Goal: Task Accomplishment & Management: Manage account settings

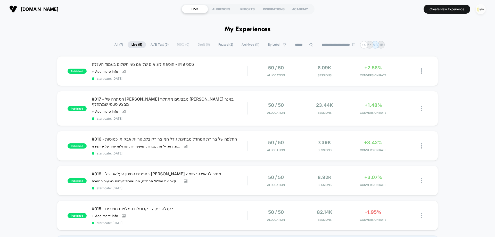
click at [481, 9] on img "button" at bounding box center [481, 9] width 10 height 10
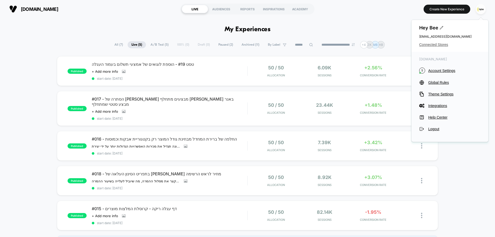
click at [430, 43] on span "Connected Stores" at bounding box center [449, 45] width 61 height 4
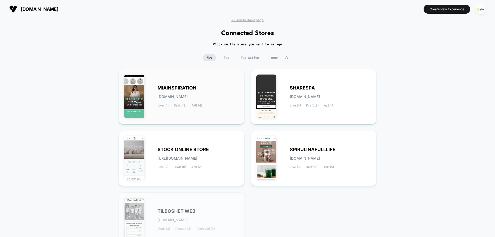
click at [172, 85] on div "MIAINSPIRATION [DOMAIN_NAME] Live (4) Draft (3) A/B (4)" at bounding box center [181, 97] width 115 height 44
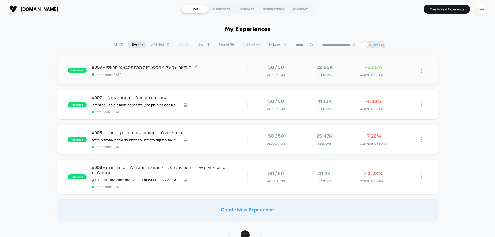
click at [206, 68] on span "#009 - העלאה של של 4 הקטגוריות מתחת לבאנר הראשי Click to edit experience details" at bounding box center [170, 66] width 156 height 5
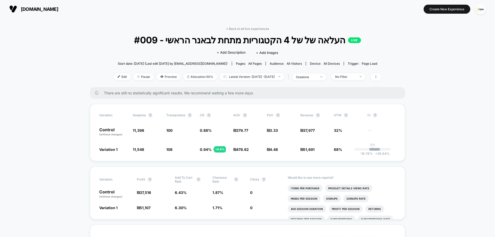
drag, startPoint x: 248, startPoint y: 28, endPoint x: 243, endPoint y: 32, distance: 6.4
click at [248, 28] on link "< Back to all live experiences" at bounding box center [247, 29] width 43 height 4
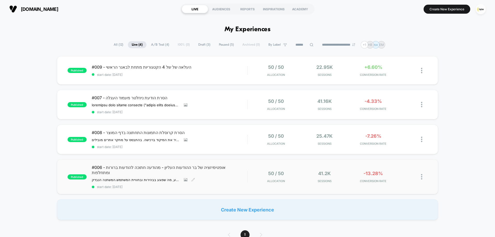
click at [150, 168] on span "#006 - אופטימיזציה של בר ההודעות העליון - מהודעה חתוכה להודעות ברורות ומתחלפות" at bounding box center [170, 170] width 156 height 10
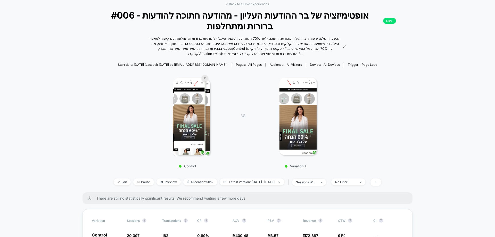
scroll to position [155, 0]
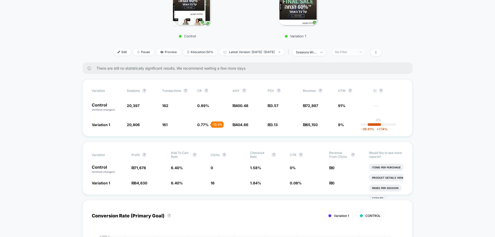
click at [356, 52] on div "No Filter" at bounding box center [345, 52] width 21 height 4
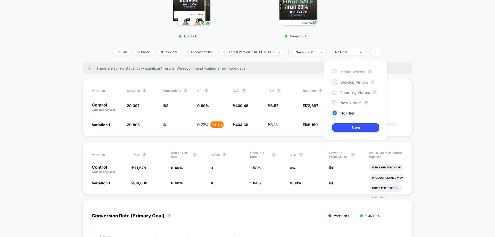
click at [351, 73] on span "Mobile Visitors" at bounding box center [352, 72] width 25 height 4
click at [367, 132] on div "Mobile Visitors ? Desktop Visitors ? Returning Visitors ? New Visitors ? No Fil…" at bounding box center [355, 100] width 63 height 79
click at [365, 127] on button "Save" at bounding box center [355, 127] width 47 height 9
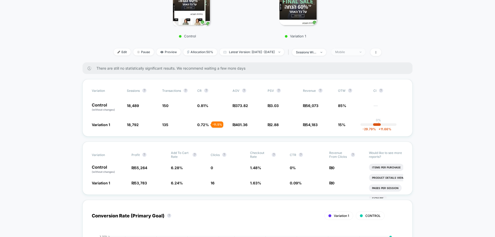
click at [365, 51] on span "Mobile" at bounding box center [348, 51] width 34 height 7
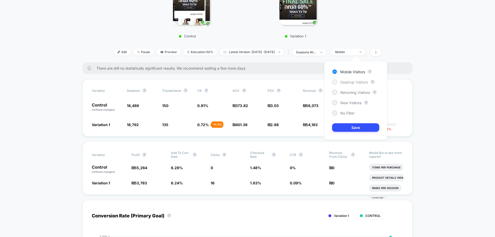
click at [350, 81] on span "Desktop Visitors" at bounding box center [354, 82] width 28 height 4
click at [355, 125] on button "Save" at bounding box center [355, 127] width 47 height 9
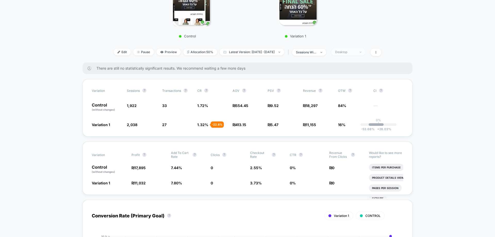
click at [356, 52] on div "Desktop" at bounding box center [345, 52] width 21 height 4
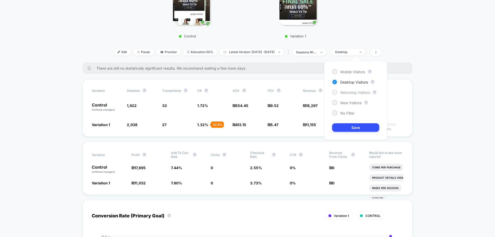
click at [351, 93] on span "Returning Visitors" at bounding box center [355, 92] width 30 height 4
click at [356, 130] on button "Save" at bounding box center [355, 127] width 47 height 9
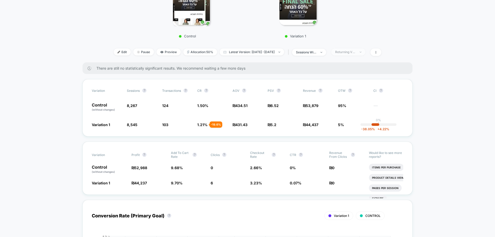
drag, startPoint x: 353, startPoint y: 50, endPoint x: 353, endPoint y: 55, distance: 4.9
click at [353, 50] on span "Returning Visitors" at bounding box center [348, 51] width 34 height 7
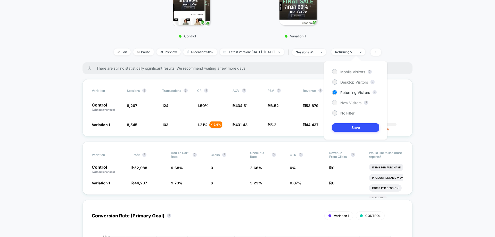
click at [350, 103] on span "New Visitors" at bounding box center [350, 103] width 21 height 4
click at [353, 125] on button "Save" at bounding box center [355, 127] width 47 height 9
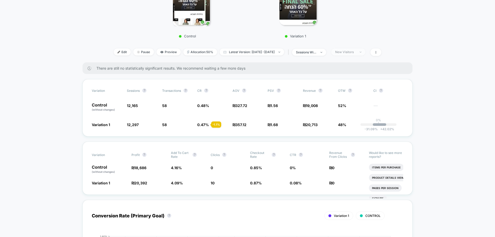
click at [365, 50] on span "New Visitors" at bounding box center [348, 51] width 34 height 7
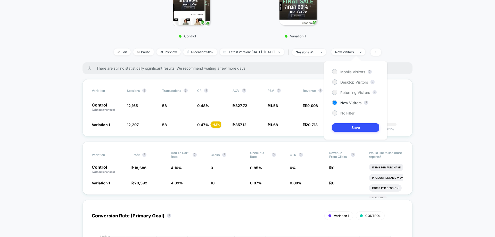
click at [345, 112] on span "No Filter" at bounding box center [347, 113] width 14 height 4
click at [347, 125] on button "Save" at bounding box center [355, 127] width 47 height 9
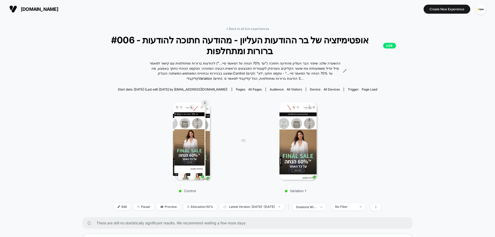
click at [259, 38] on span "#006 - אופטימיזציה של בר ההודעות העליון - מהודעה חתוכה להודעות ברורות ומתחלפות …" at bounding box center [247, 46] width 297 height 22
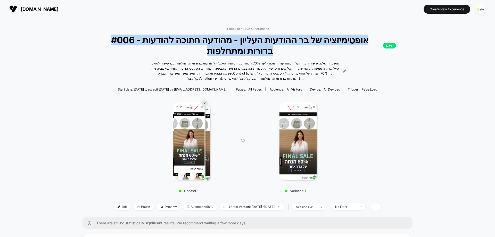
click at [259, 38] on span "#006 - אופטימיזציה של בר ההודעות העליון - מהודעה חתוכה להודעות ברורות ומתחלפות …" at bounding box center [247, 46] width 297 height 22
copy span "#006 - אופטימיזציה של בר ההודעות העליון - מהודעה חתוכה להודעות ברורות ומתחלפות"
click at [192, 126] on img at bounding box center [189, 140] width 31 height 77
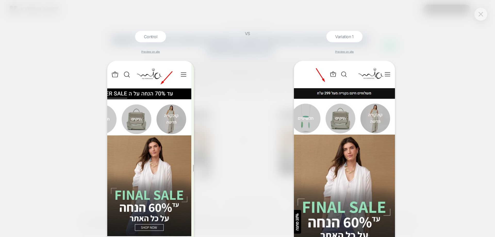
click at [480, 17] on button at bounding box center [481, 14] width 8 height 8
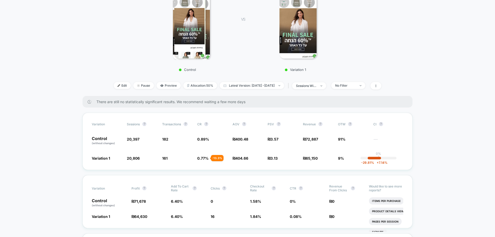
scroll to position [52, 0]
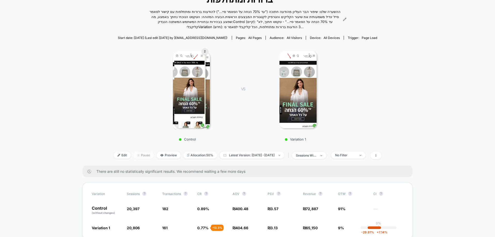
click at [137, 154] on span "Pause" at bounding box center [143, 155] width 21 height 7
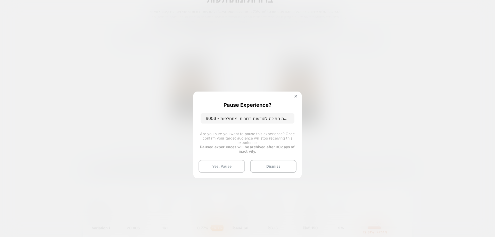
click at [229, 167] on button "Yes, Pause" at bounding box center [222, 166] width 46 height 13
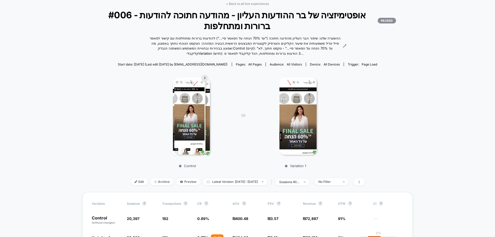
scroll to position [0, 0]
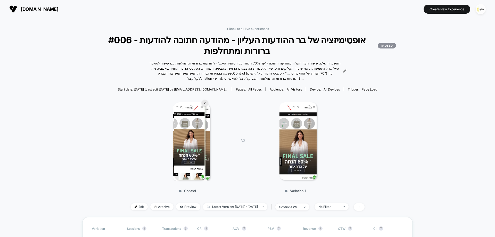
click at [251, 29] on link "< Back to all live experiences" at bounding box center [247, 29] width 43 height 4
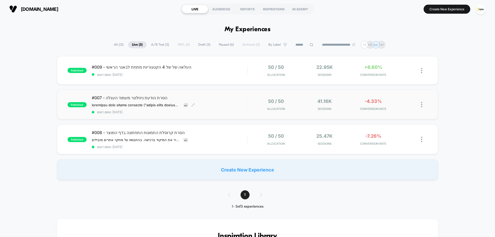
click at [214, 103] on div "#007 - הסרת הודעת ניוזלטר מעמוד העגלה השערה הסרת הצעת ההרשמה לניוזלטר ("הירשמי …" at bounding box center [170, 104] width 156 height 19
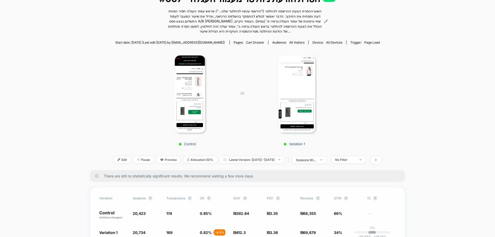
scroll to position [155, 0]
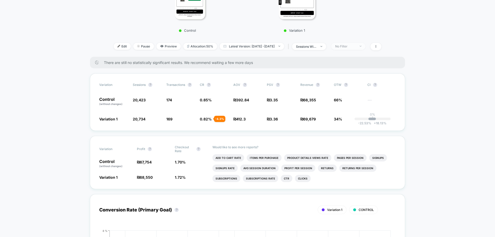
click at [356, 46] on div "No Filter" at bounding box center [345, 46] width 21 height 4
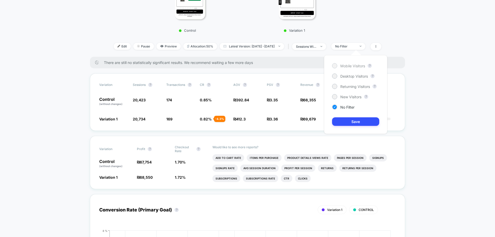
click at [353, 65] on span "Mobile Visitors" at bounding box center [352, 66] width 25 height 4
click at [356, 125] on button "Save" at bounding box center [355, 121] width 47 height 9
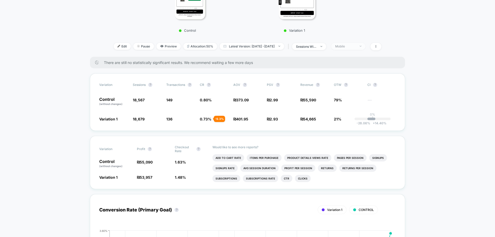
click at [355, 48] on div "Mobile" at bounding box center [345, 46] width 21 height 4
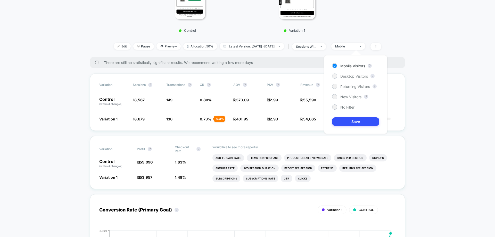
click at [352, 77] on span "Desktop Visitors" at bounding box center [354, 76] width 28 height 4
drag, startPoint x: 344, startPoint y: 120, endPoint x: 319, endPoint y: 117, distance: 25.0
click at [343, 120] on button "Save" at bounding box center [355, 121] width 47 height 9
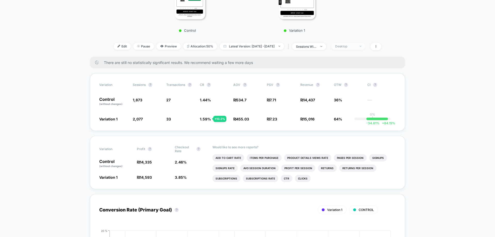
click at [354, 49] on span "Desktop" at bounding box center [348, 46] width 34 height 7
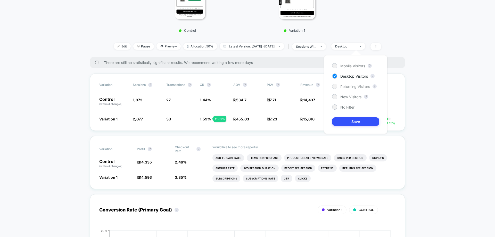
click at [349, 87] on span "Returning Visitors" at bounding box center [355, 86] width 30 height 4
click at [349, 124] on button "Save" at bounding box center [355, 121] width 47 height 9
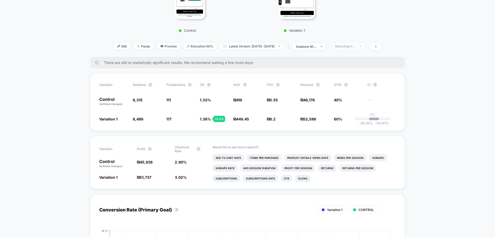
click at [365, 48] on span "Returning Visitors" at bounding box center [348, 46] width 34 height 7
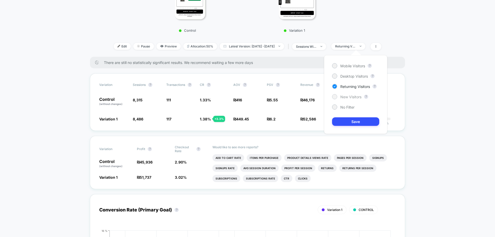
click at [355, 96] on span "New Visitors" at bounding box center [350, 97] width 21 height 4
click at [357, 123] on button "Save" at bounding box center [355, 121] width 47 height 9
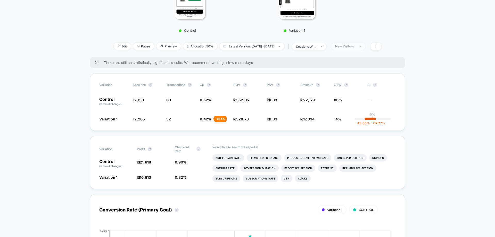
drag, startPoint x: 354, startPoint y: 45, endPoint x: 354, endPoint y: 48, distance: 3.1
click at [354, 45] on div "New Visitors" at bounding box center [345, 46] width 21 height 4
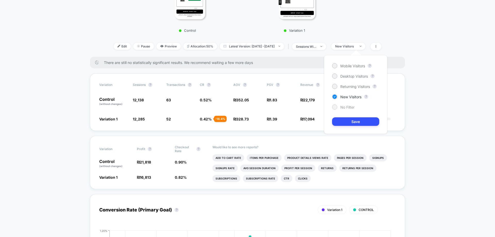
click at [349, 106] on span "No Filter" at bounding box center [347, 107] width 14 height 4
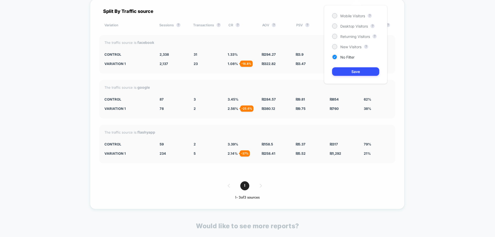
scroll to position [1560, 0]
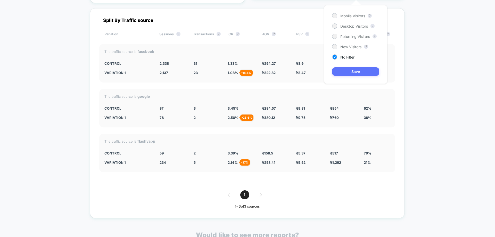
click at [341, 72] on button "Save" at bounding box center [355, 71] width 47 height 9
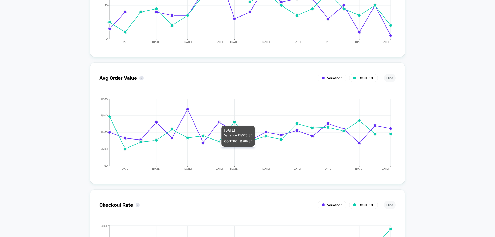
scroll to position [1070, 0]
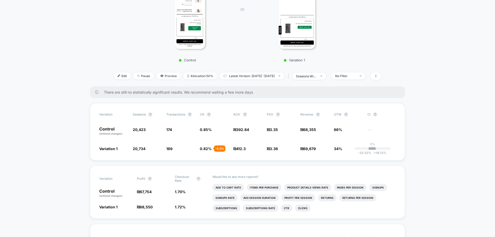
scroll to position [0, 0]
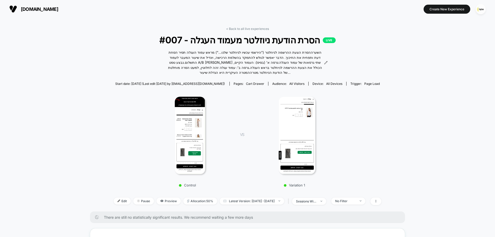
click at [190, 129] on img at bounding box center [190, 135] width 30 height 77
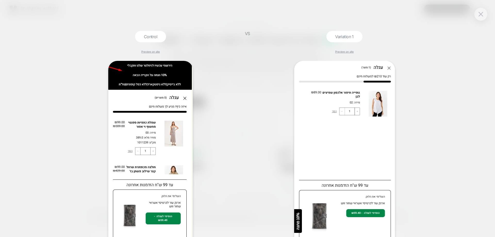
click at [230, 50] on div "Control Preview on site" at bounding box center [150, 134] width 173 height 206
click at [479, 13] on img at bounding box center [481, 14] width 5 height 4
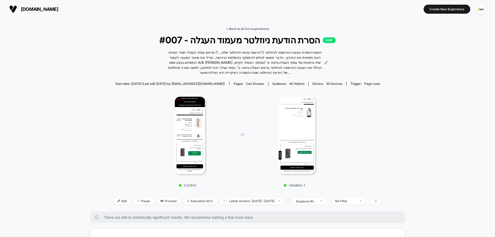
click at [252, 28] on link "< Back to all live experiences" at bounding box center [247, 29] width 43 height 4
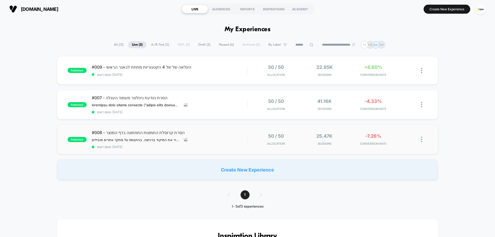
click at [137, 134] on span "#008 - הסרת קרוסלת התמונות התחתונה בדף המוצר" at bounding box center [170, 132] width 156 height 5
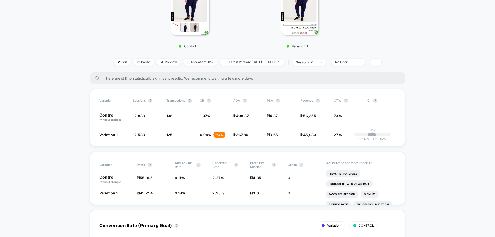
scroll to position [155, 0]
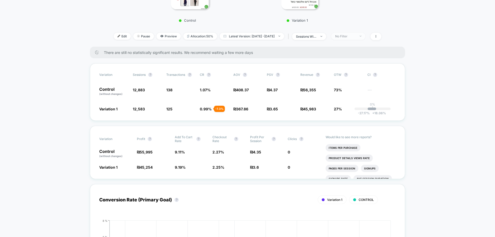
click at [356, 35] on div "No Filter" at bounding box center [345, 36] width 21 height 4
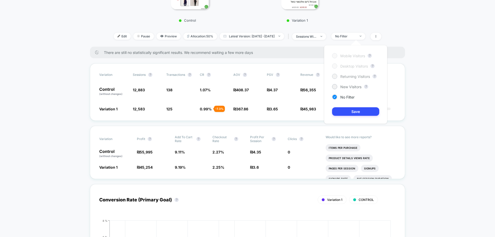
click at [347, 76] on span "Returning Visitors" at bounding box center [355, 76] width 30 height 4
click at [352, 112] on button "Save" at bounding box center [355, 111] width 47 height 9
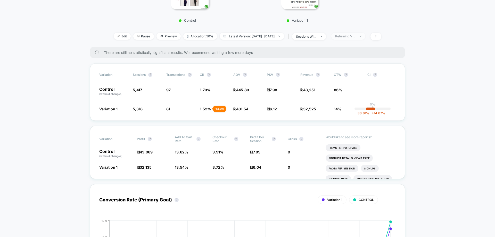
click at [351, 34] on span "Returning Visitors" at bounding box center [348, 36] width 34 height 7
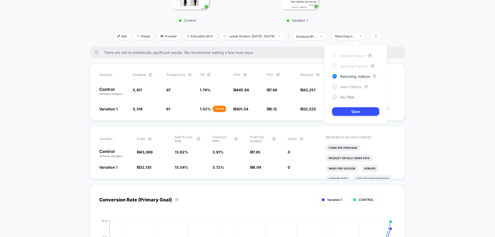
click at [347, 88] on span "New Visitors" at bounding box center [350, 87] width 21 height 4
click at [352, 112] on button "Save" at bounding box center [355, 111] width 47 height 9
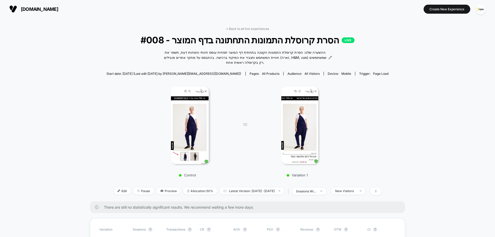
scroll to position [103, 0]
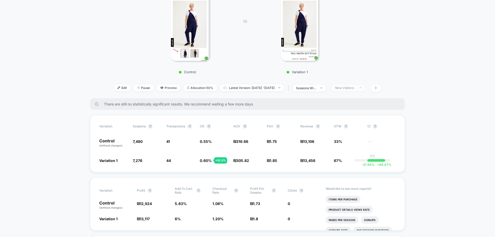
click at [358, 90] on span "New Visitors" at bounding box center [348, 87] width 34 height 7
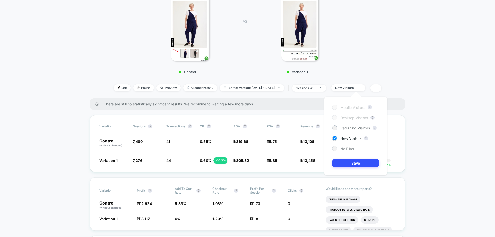
click at [352, 147] on span "No Filter" at bounding box center [347, 148] width 14 height 4
click at [354, 161] on button "Save" at bounding box center [355, 163] width 47 height 9
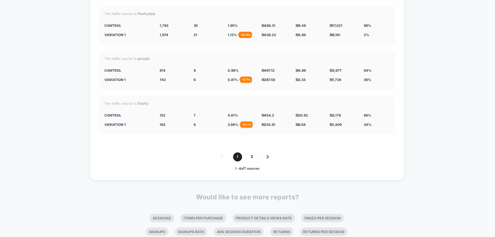
scroll to position [2013, 0]
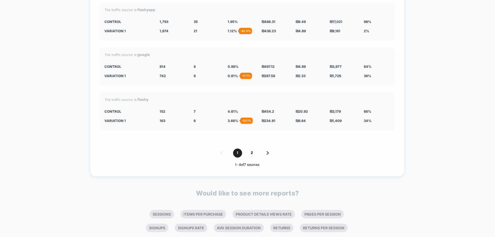
click at [266, 153] on div "1 2" at bounding box center [247, 153] width 296 height 9
click at [267, 151] on img at bounding box center [268, 153] width 2 height 4
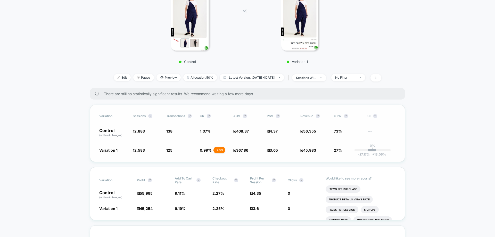
scroll to position [129, 0]
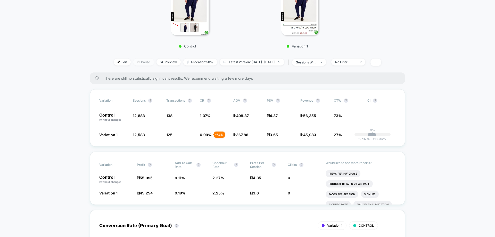
click at [137, 61] on span "Pause" at bounding box center [143, 62] width 21 height 7
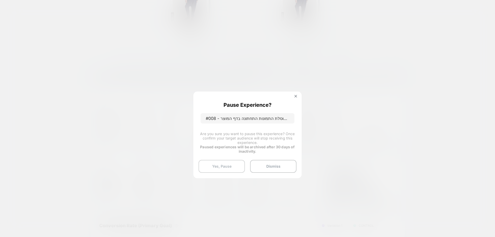
drag, startPoint x: 221, startPoint y: 165, endPoint x: 209, endPoint y: 160, distance: 12.7
click at [221, 165] on button "Yes, Pause" at bounding box center [222, 166] width 46 height 13
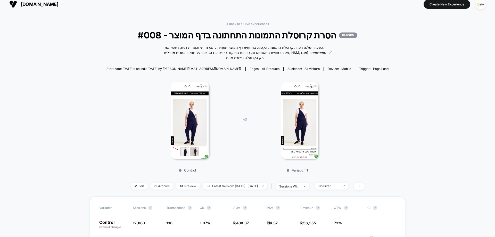
scroll to position [0, 0]
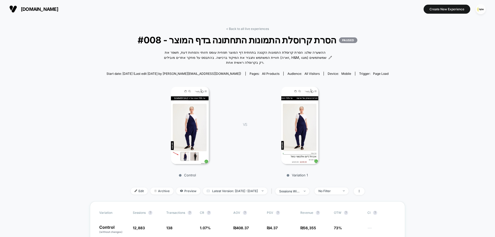
click at [190, 119] on img at bounding box center [190, 125] width 38 height 77
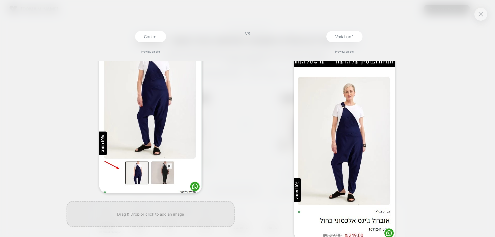
scroll to position [81, 0]
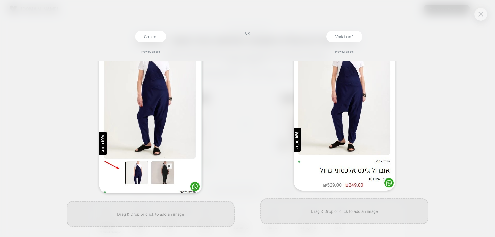
click at [484, 13] on button at bounding box center [481, 14] width 8 height 8
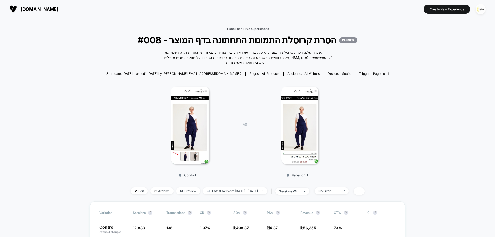
click at [249, 28] on link "< Back to all live experiences" at bounding box center [247, 29] width 43 height 4
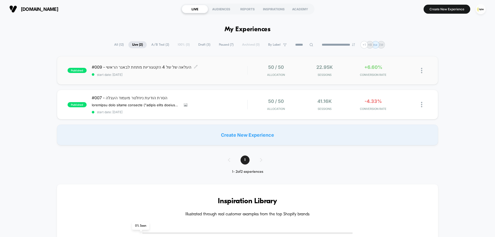
click at [198, 72] on div "#009 - העלאה של של 4 הקטגוריות מתחת לבאנר הראשי Click to edit experience detail…" at bounding box center [170, 70] width 156 height 12
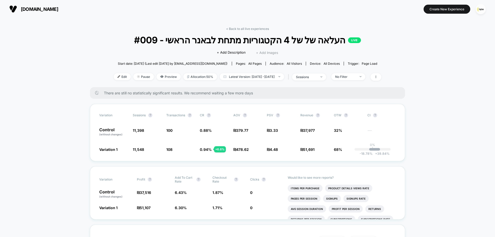
click at [264, 52] on span "+ Add Images" at bounding box center [267, 53] width 22 height 4
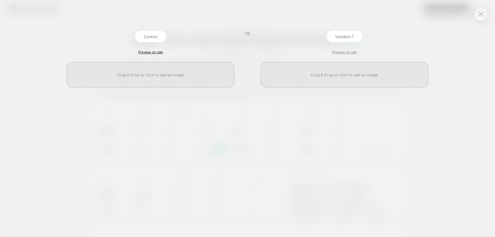
click at [152, 51] on link "Preview on site" at bounding box center [150, 52] width 25 height 4
click at [181, 75] on div at bounding box center [151, 75] width 168 height 26
click at [344, 51] on link "Preview on site" at bounding box center [344, 52] width 25 height 4
click at [342, 75] on div at bounding box center [344, 75] width 168 height 26
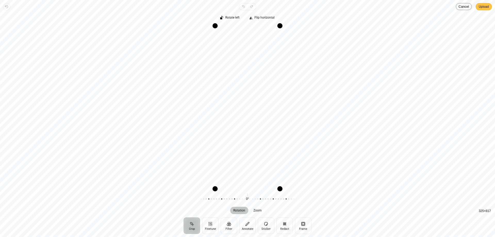
click at [484, 4] on span "Upload" at bounding box center [484, 7] width 10 height 6
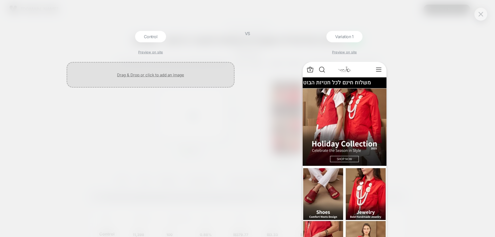
click at [159, 74] on div at bounding box center [151, 75] width 168 height 26
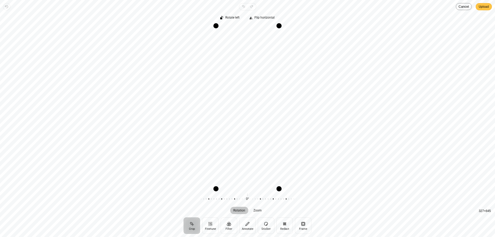
click at [486, 6] on span "Upload" at bounding box center [484, 7] width 10 height 6
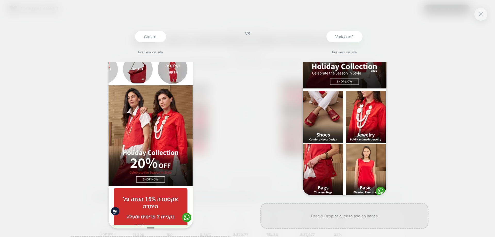
scroll to position [89, 0]
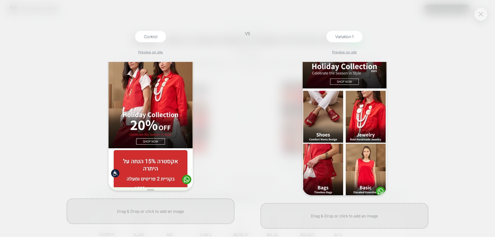
click at [483, 16] on img at bounding box center [481, 14] width 5 height 4
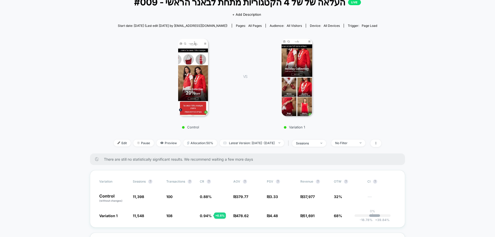
scroll to position [129, 0]
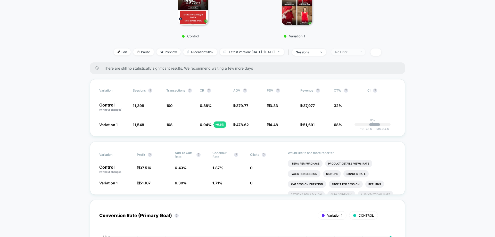
click at [356, 50] on div "No Filter" at bounding box center [345, 52] width 21 height 4
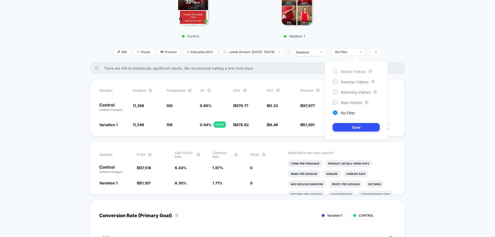
click at [358, 73] on span "Mobile Visitors" at bounding box center [353, 71] width 25 height 4
click at [361, 130] on button "Save" at bounding box center [356, 127] width 47 height 9
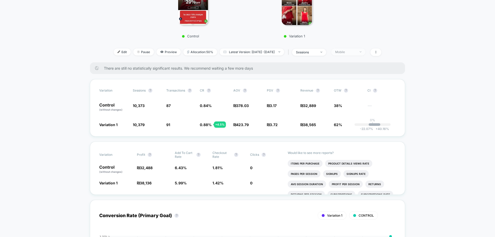
click at [356, 51] on div "Mobile" at bounding box center [345, 52] width 21 height 4
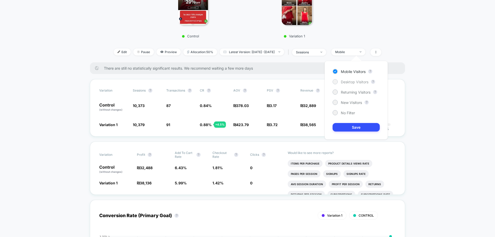
click at [350, 82] on span "Desktop Visitors" at bounding box center [355, 82] width 28 height 4
click at [358, 126] on button "Save" at bounding box center [356, 127] width 47 height 9
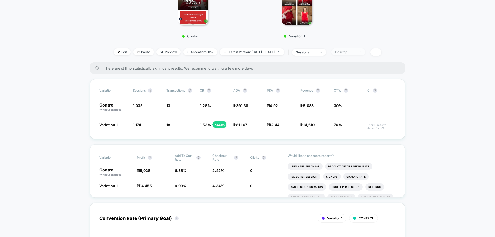
click at [357, 54] on span "Desktop" at bounding box center [348, 51] width 34 height 7
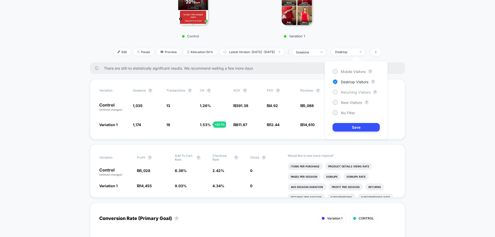
click at [347, 93] on span "Returning Visitors" at bounding box center [356, 92] width 30 height 4
click at [357, 131] on button "Save" at bounding box center [356, 127] width 47 height 9
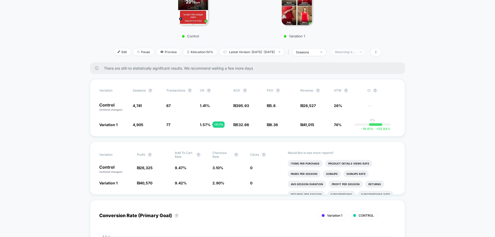
click at [350, 53] on div "Returning Visitors" at bounding box center [345, 52] width 21 height 4
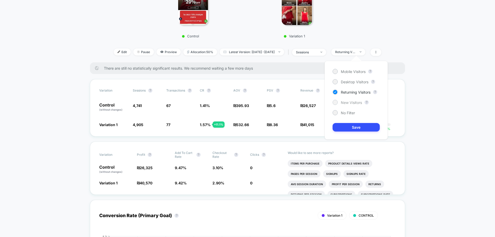
click at [349, 103] on span "New Visitors" at bounding box center [351, 102] width 21 height 4
click at [355, 130] on button "Save" at bounding box center [356, 127] width 47 height 9
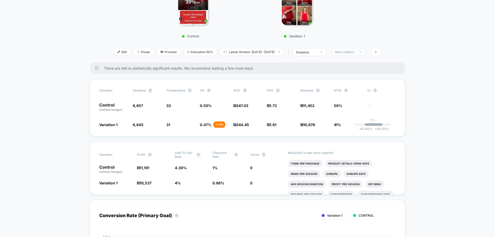
drag, startPoint x: 354, startPoint y: 52, endPoint x: 354, endPoint y: 55, distance: 3.4
click at [354, 52] on div "New Visitors" at bounding box center [345, 52] width 21 height 4
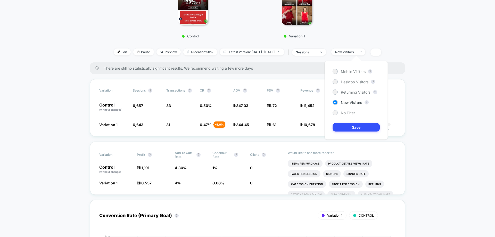
click at [347, 113] on span "No Filter" at bounding box center [348, 113] width 14 height 4
click at [352, 127] on button "Save" at bounding box center [356, 127] width 47 height 9
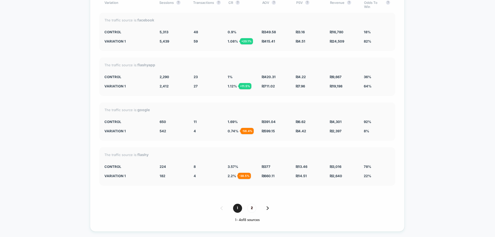
scroll to position [1883, 0]
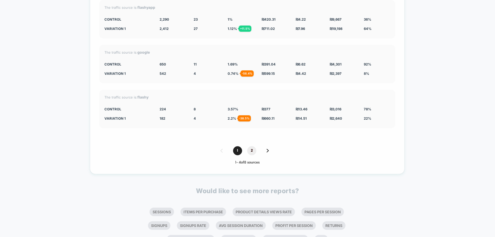
click at [251, 146] on span "2" at bounding box center [251, 150] width 9 height 9
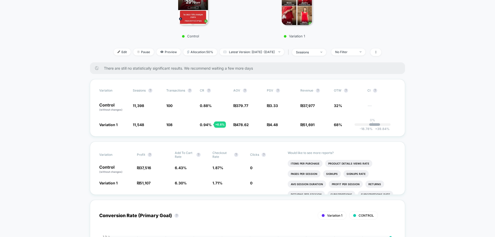
scroll to position [0, 0]
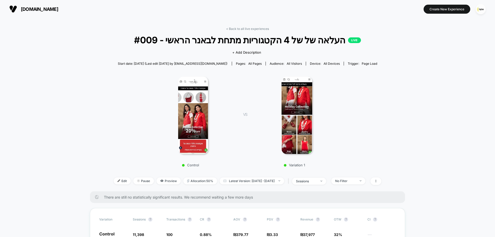
click at [201, 109] on img at bounding box center [193, 115] width 30 height 77
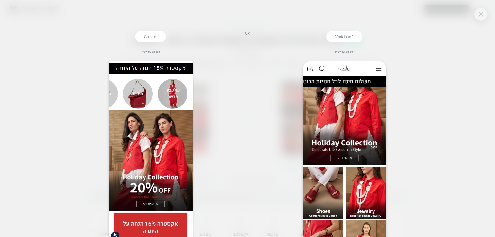
click at [484, 11] on button at bounding box center [481, 14] width 8 height 8
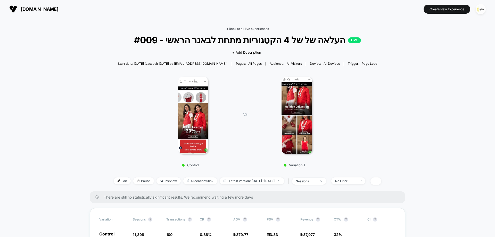
click at [247, 30] on link "< Back to all live experiences" at bounding box center [247, 29] width 43 height 4
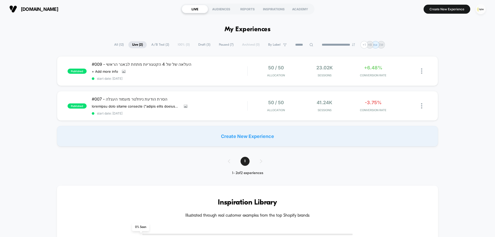
click at [482, 9] on img "button" at bounding box center [481, 9] width 10 height 10
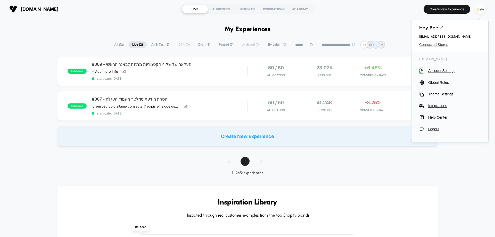
click at [427, 44] on span "Connected Stores" at bounding box center [449, 45] width 61 height 4
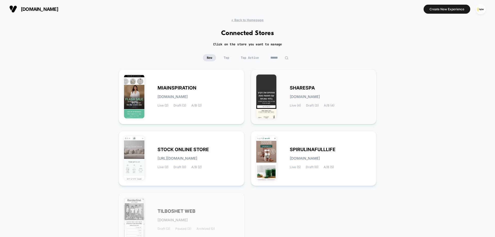
click at [317, 89] on div "SHARESPA [DOMAIN_NAME] Live (4) Draft (3) A/B (4)" at bounding box center [330, 96] width 81 height 21
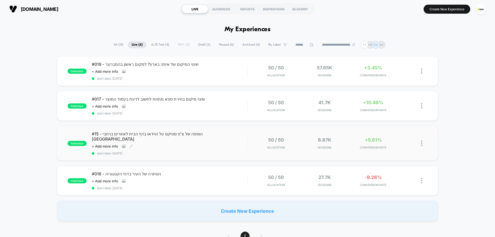
click at [214, 141] on div "#15 - הוספה של [PERSON_NAME]'פ סטיקס על הוידאו בדף הבית לאזורים ברחבי [GEOGRAPH…" at bounding box center [170, 143] width 156 height 24
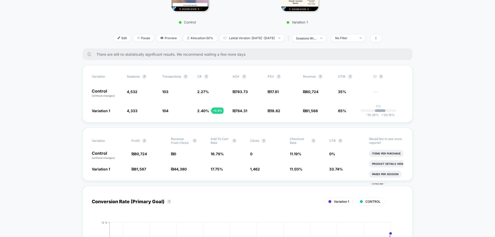
scroll to position [155, 0]
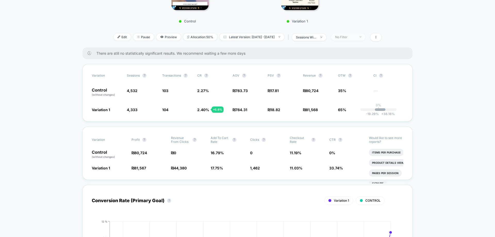
click at [354, 35] on div "No Filter" at bounding box center [345, 37] width 21 height 4
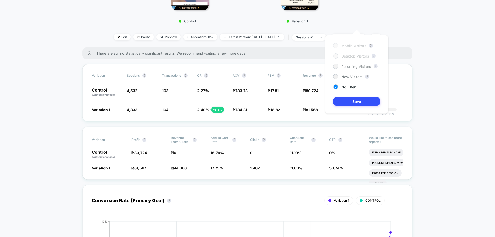
click at [347, 67] on span "Returning Visitors" at bounding box center [356, 66] width 30 height 4
click at [359, 105] on button "Save" at bounding box center [356, 101] width 47 height 9
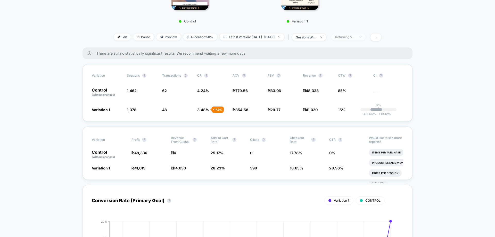
click at [355, 35] on div "Returning Visitors" at bounding box center [345, 37] width 21 height 4
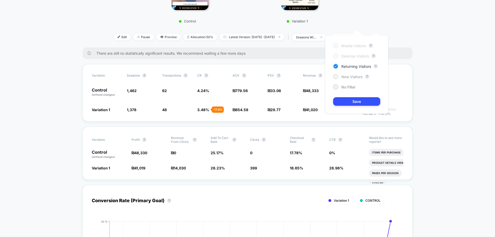
click at [354, 79] on div "New Visitors" at bounding box center [347, 76] width 29 height 5
click at [358, 103] on button "Save" at bounding box center [356, 101] width 47 height 9
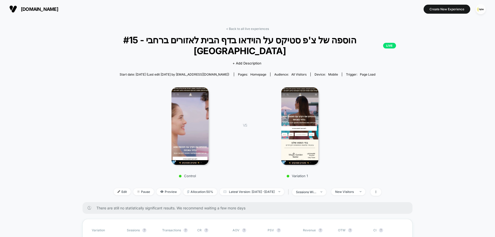
scroll to position [103, 0]
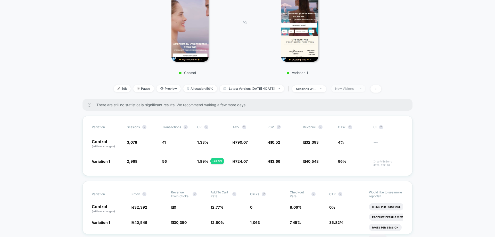
click at [353, 87] on div "New Visitors" at bounding box center [345, 89] width 21 height 4
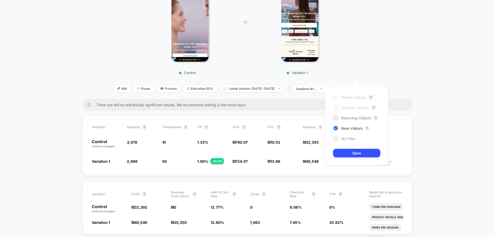
click at [350, 136] on span "No Filter" at bounding box center [348, 138] width 14 height 4
click at [353, 152] on button "Save" at bounding box center [356, 153] width 47 height 9
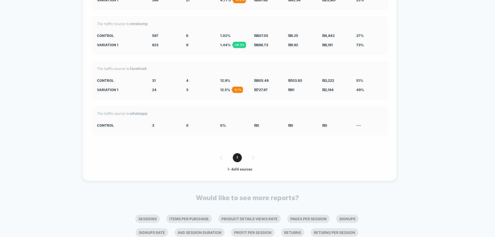
scroll to position [2025, 0]
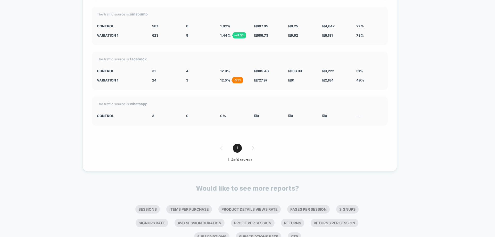
click at [262, 144] on div "1" at bounding box center [240, 148] width 296 height 9
